Goal: Task Accomplishment & Management: Manage account settings

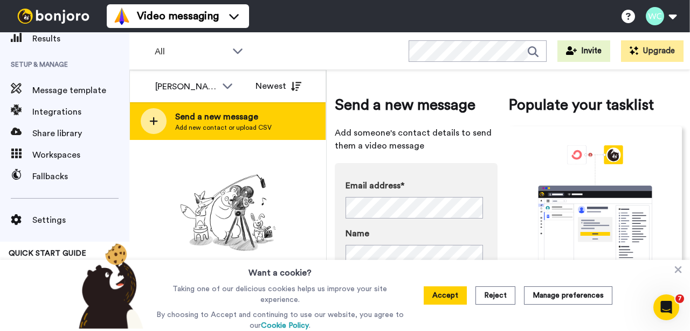
scroll to position [84, 0]
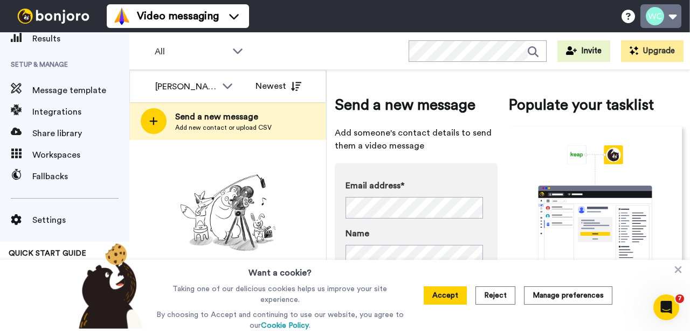
click at [671, 17] on button at bounding box center [660, 16] width 41 height 24
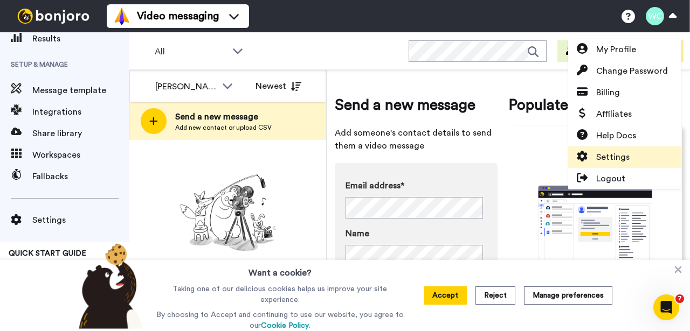
click at [621, 157] on span "Settings" at bounding box center [612, 157] width 33 height 13
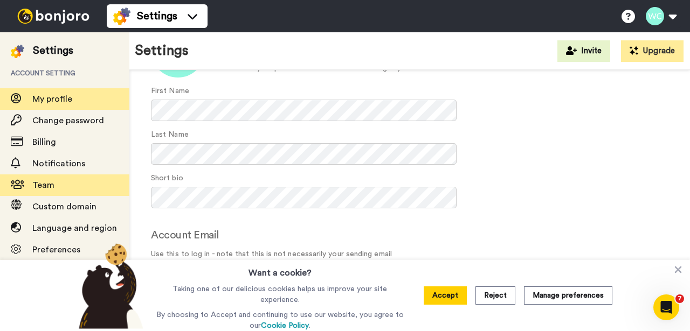
click at [49, 181] on span "Team" at bounding box center [43, 185] width 22 height 9
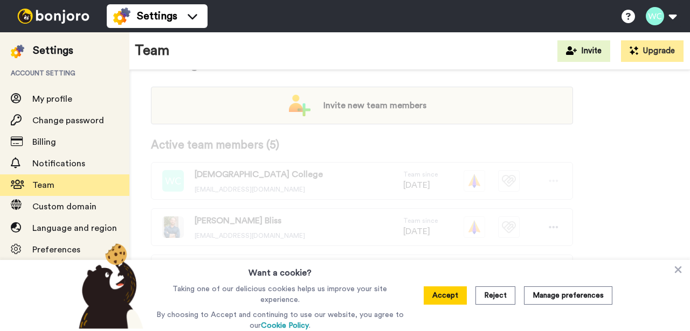
scroll to position [145, 0]
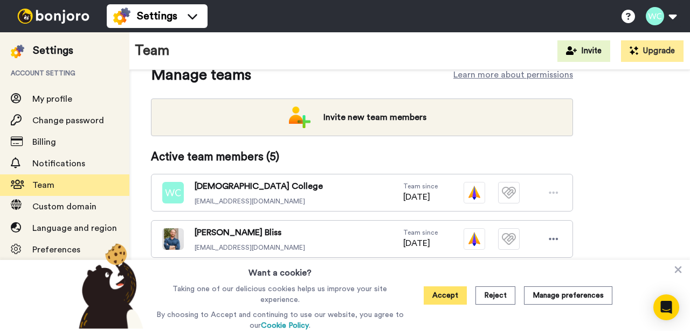
click at [436, 296] on button "Accept" at bounding box center [445, 296] width 43 height 18
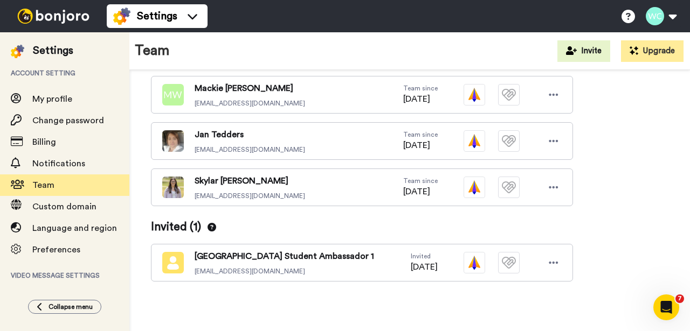
scroll to position [336, 0]
click at [554, 140] on icon at bounding box center [554, 141] width 10 height 11
click at [503, 176] on li "Delete user" at bounding box center [507, 177] width 109 height 17
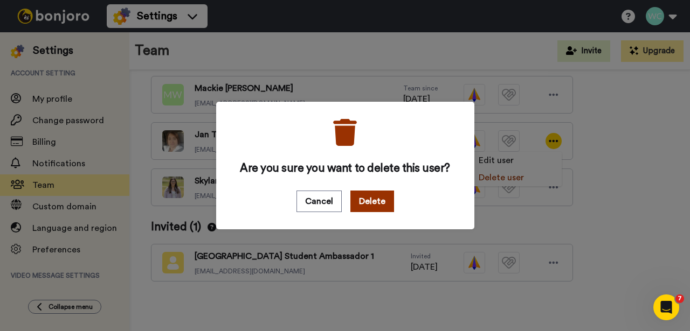
click at [367, 202] on button "Delete" at bounding box center [372, 202] width 44 height 22
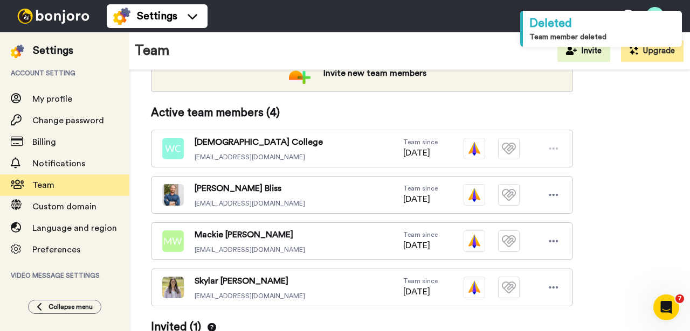
scroll to position [153, 0]
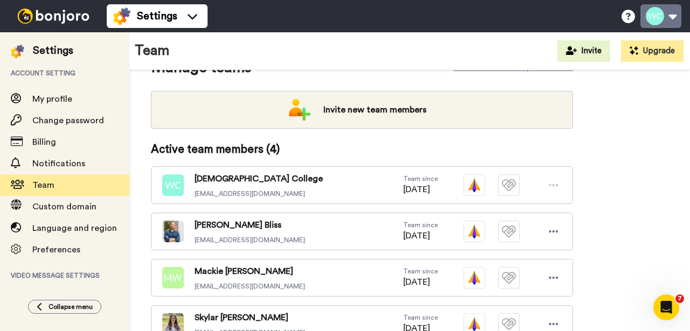
click at [678, 15] on button at bounding box center [660, 16] width 41 height 24
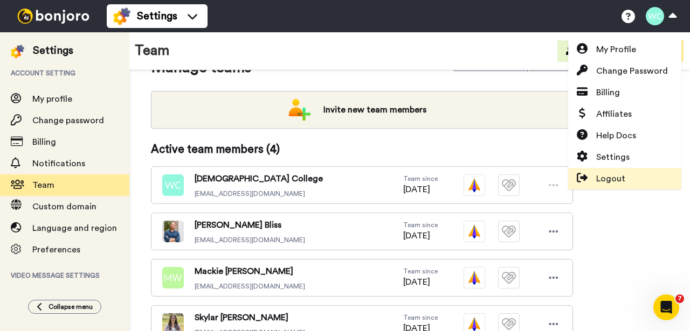
click at [610, 179] on span "Logout" at bounding box center [610, 178] width 29 height 13
